Goal: Task Accomplishment & Management: Manage account settings

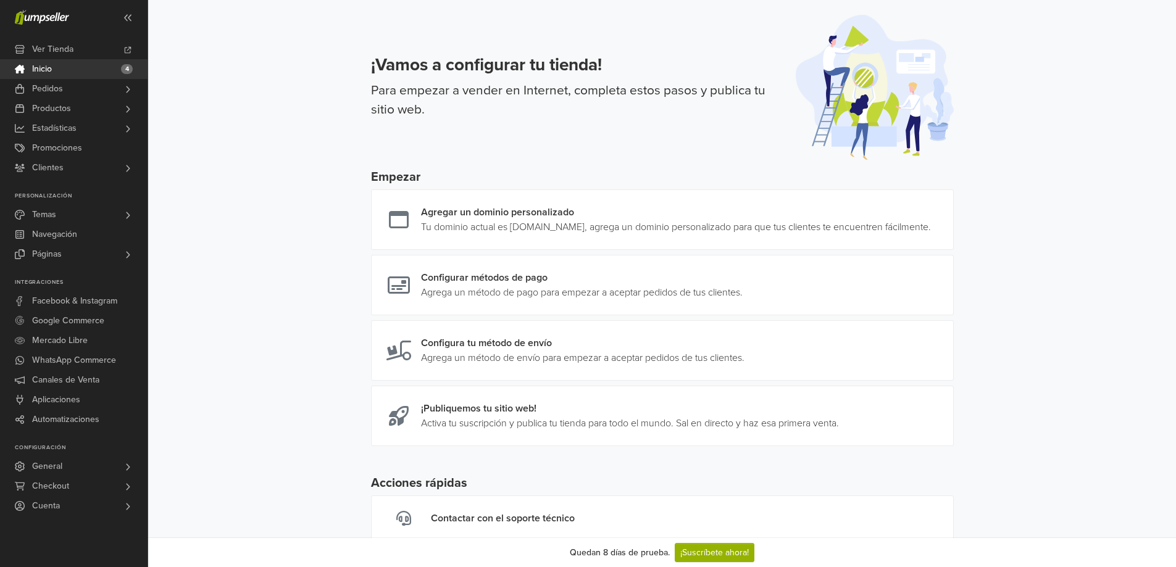
click at [1077, 304] on div "¡Vamos a configurar tu tienda! Para empezar a vender en Internet, completa esto…" at bounding box center [662, 273] width 1028 height 547
click at [80, 214] on link "Temas" at bounding box center [74, 215] width 148 height 20
click at [57, 233] on span "Galería" at bounding box center [48, 232] width 27 height 15
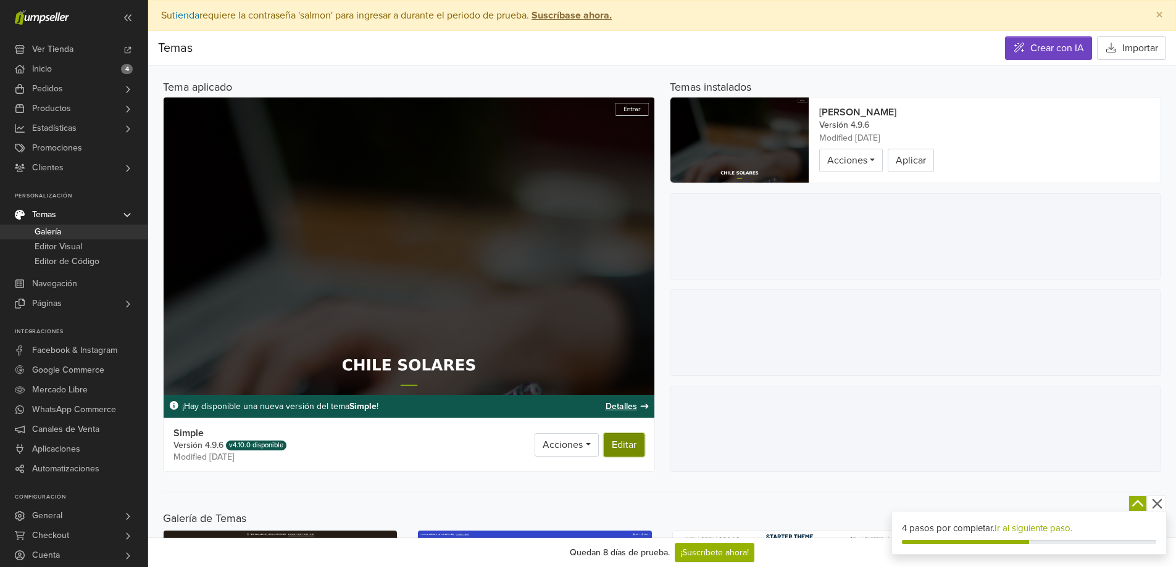
click at [631, 448] on link "Editar" at bounding box center [624, 444] width 41 height 23
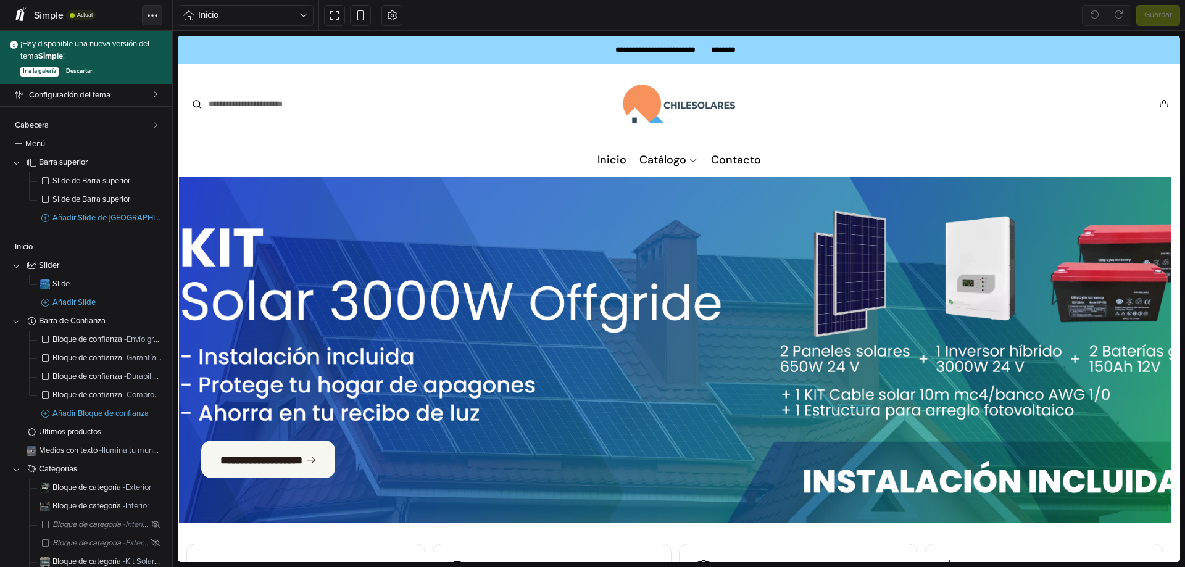
click at [148, 18] on button "Tema" at bounding box center [152, 15] width 20 height 20
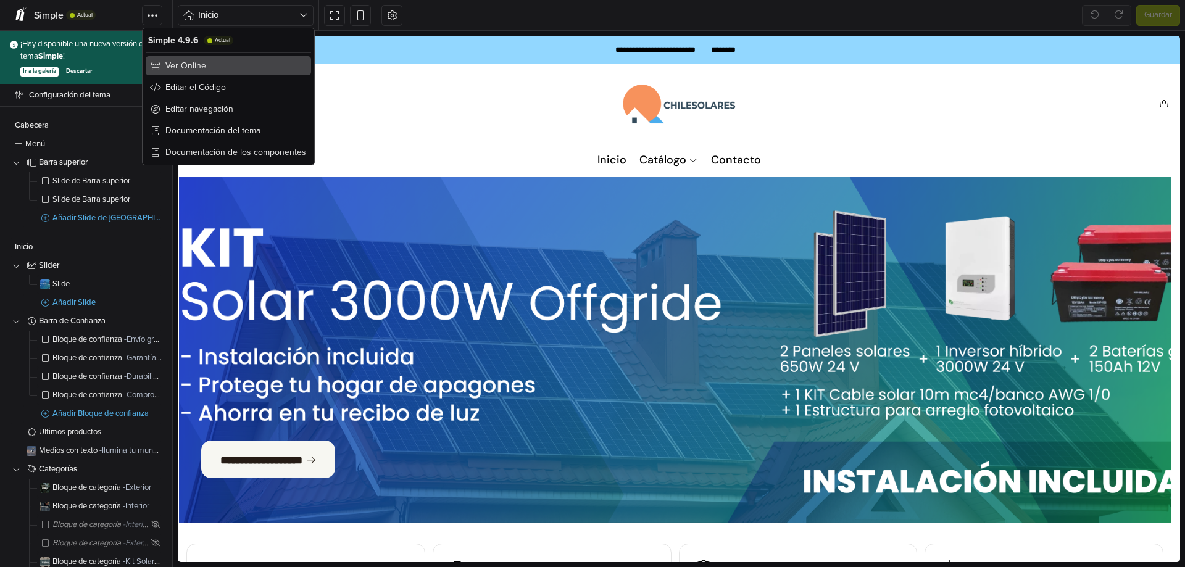
click at [202, 64] on span "Ver Online" at bounding box center [185, 65] width 41 height 13
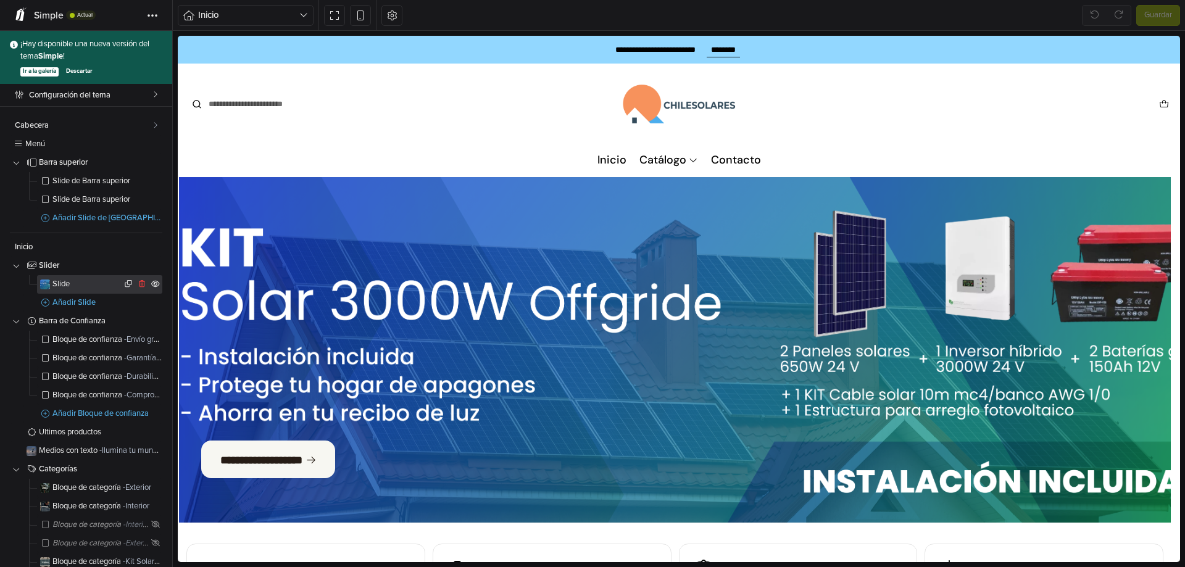
click at [63, 284] on span "Slide" at bounding box center [86, 284] width 69 height 8
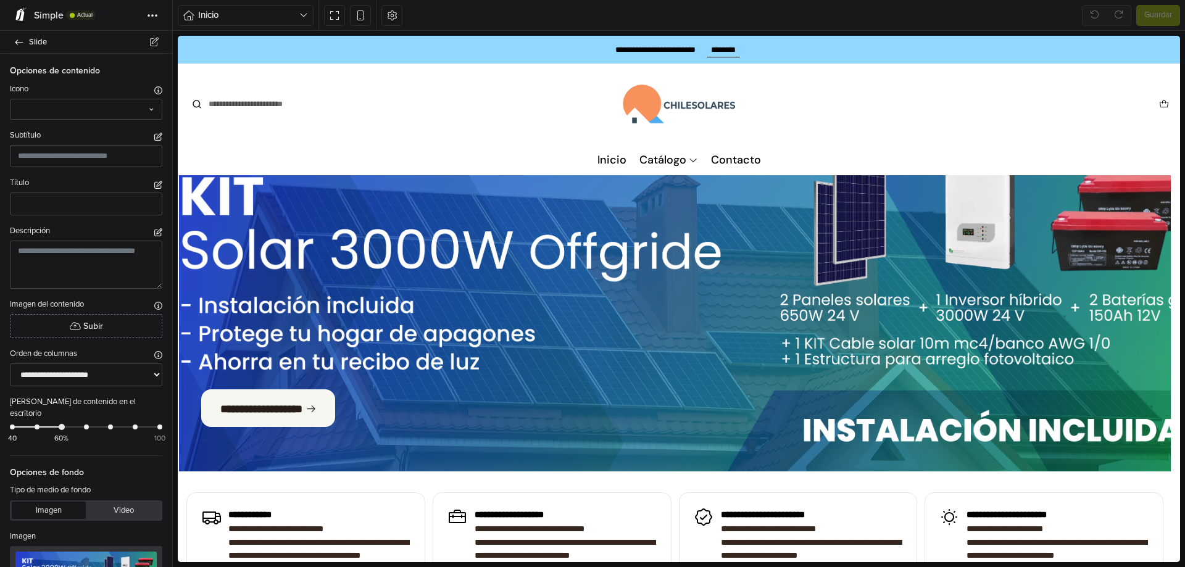
scroll to position [247, 0]
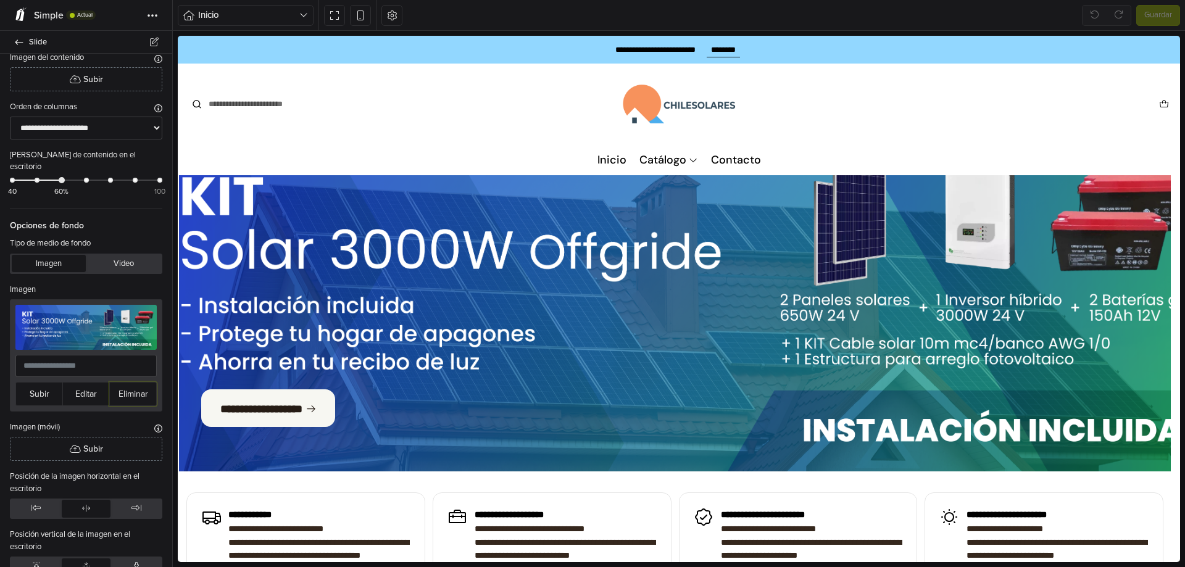
click at [139, 386] on button "Eliminar" at bounding box center [133, 394] width 48 height 24
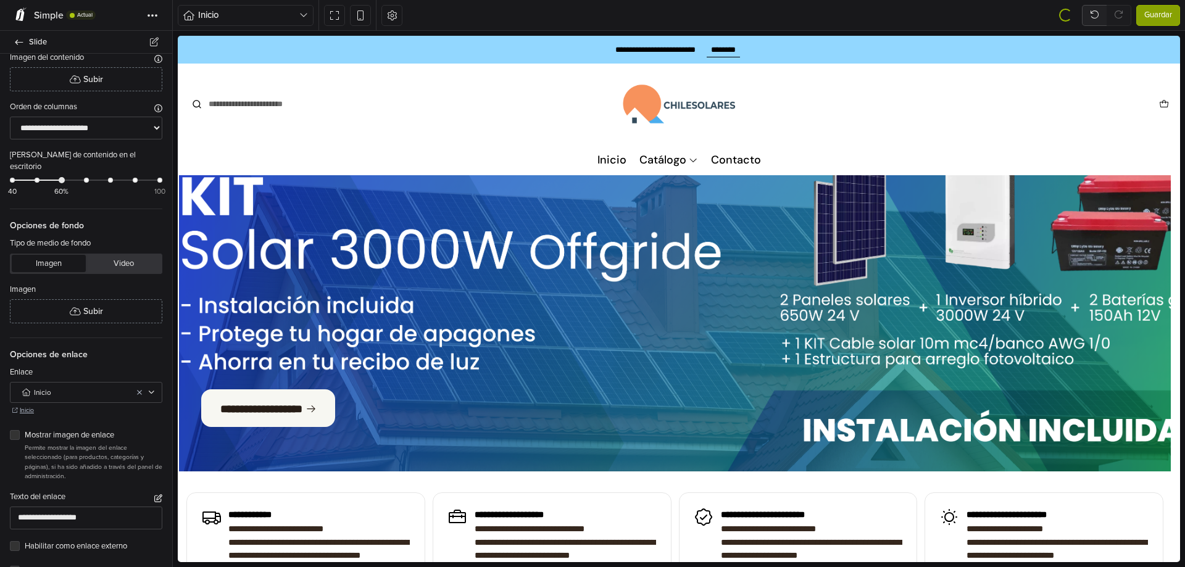
click at [99, 326] on div "**********" at bounding box center [86, 421] width 172 height 1228
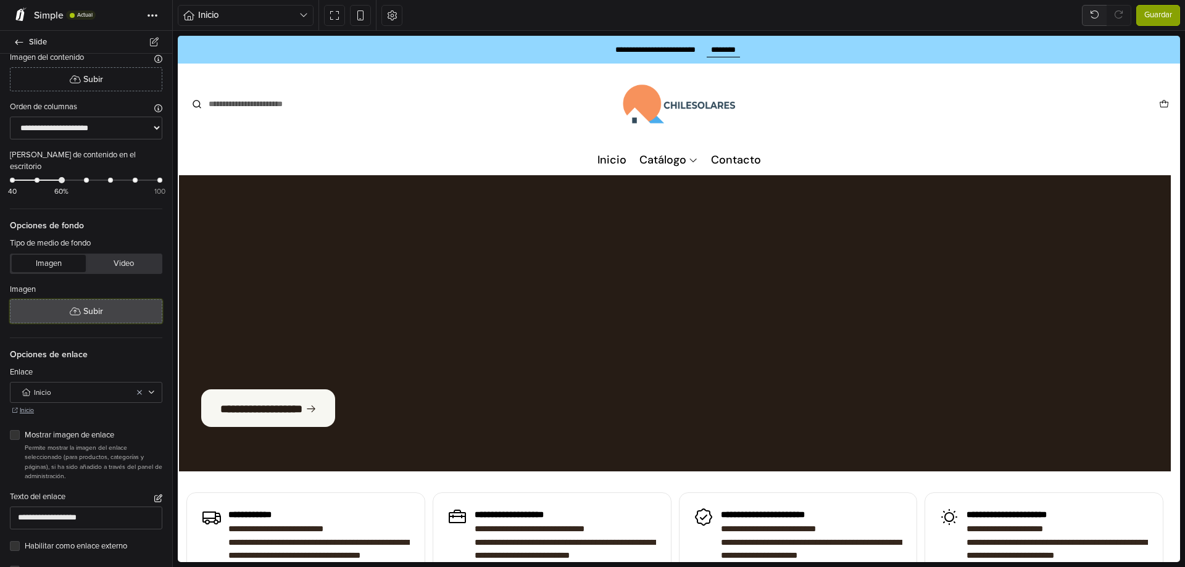
click at [91, 323] on button "Subir" at bounding box center [86, 311] width 152 height 24
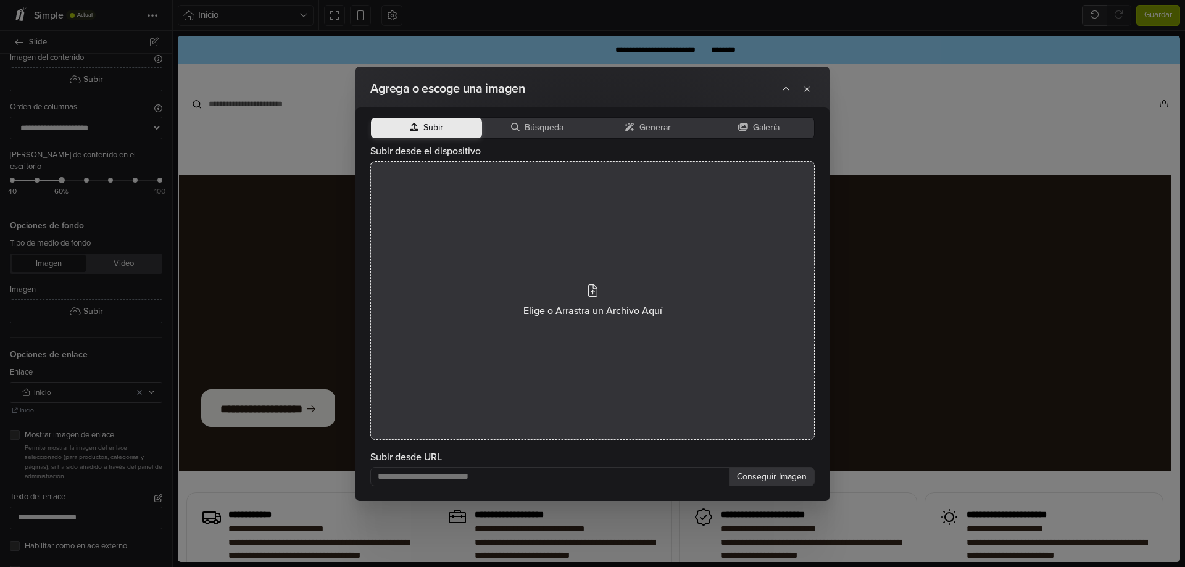
click at [596, 293] on icon at bounding box center [592, 291] width 9 height 12
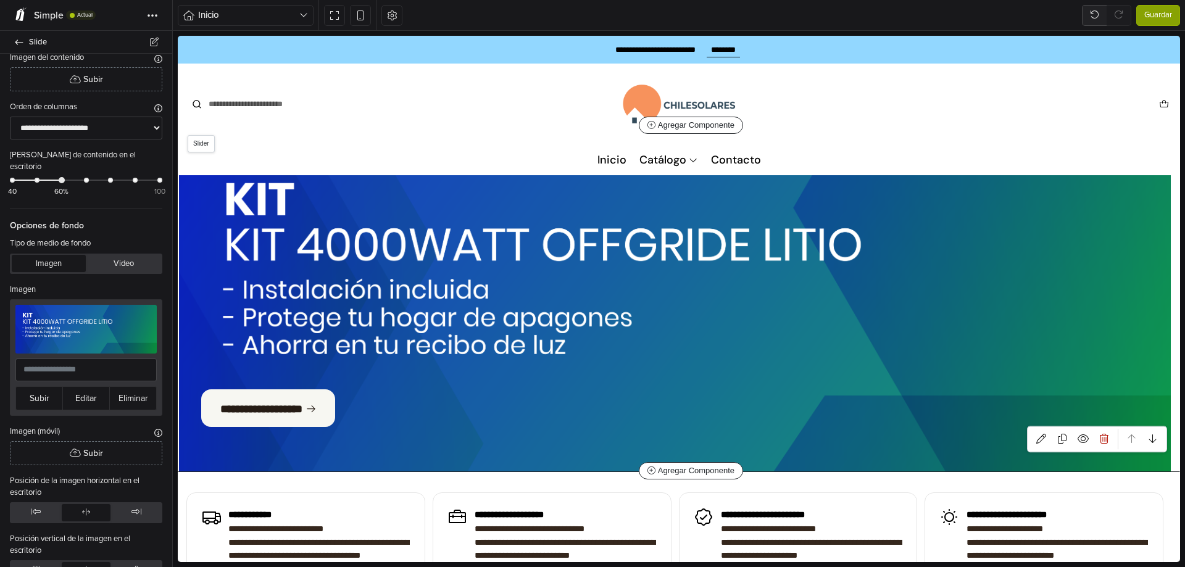
scroll to position [0, 0]
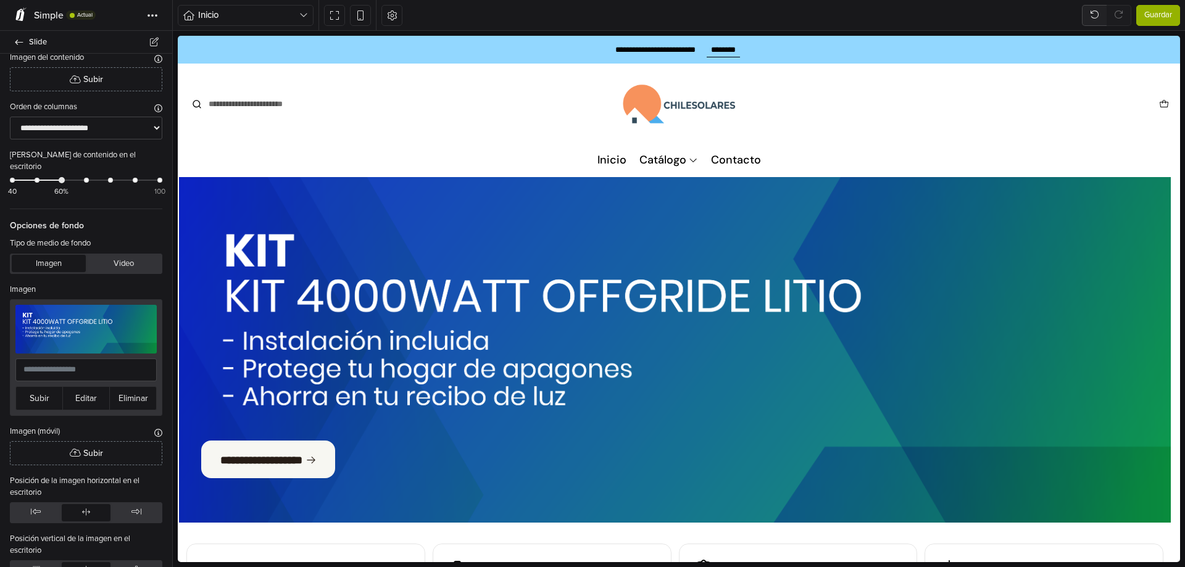
click at [1149, 13] on span "Guardar" at bounding box center [1158, 15] width 28 height 12
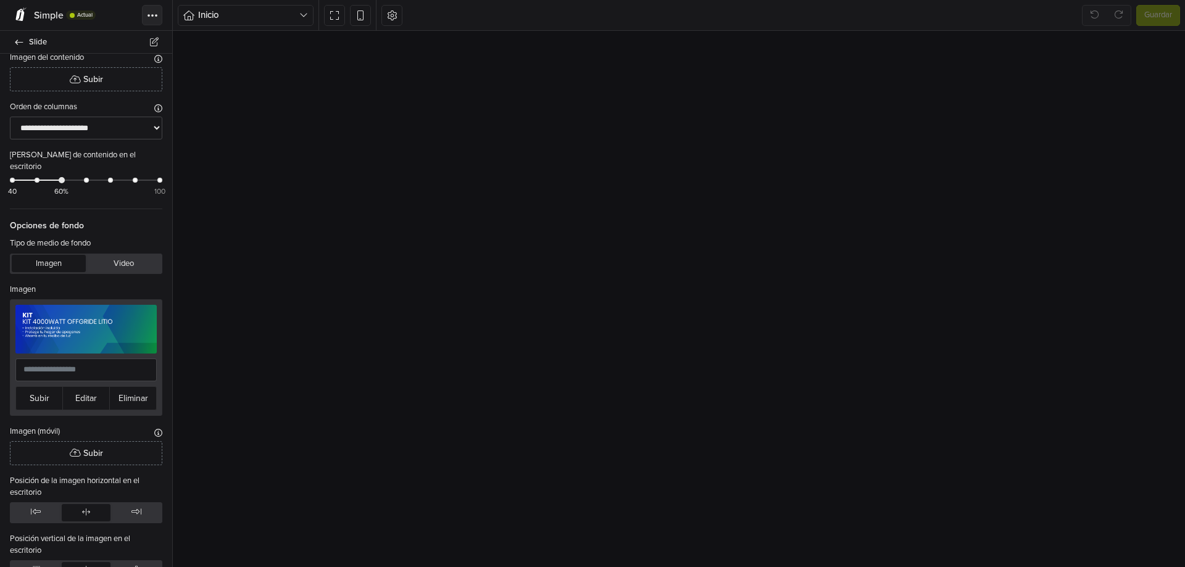
click at [146, 20] on button "Tema" at bounding box center [152, 15] width 20 height 20
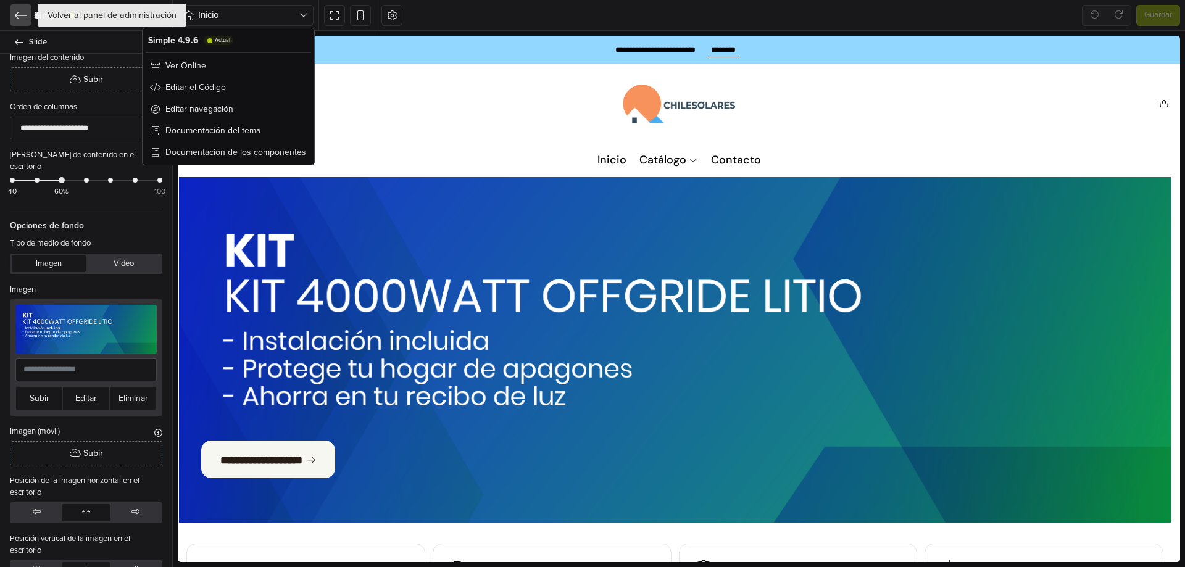
click at [16, 17] on icon at bounding box center [21, 15] width 12 height 12
